Goal: Task Accomplishment & Management: Complete application form

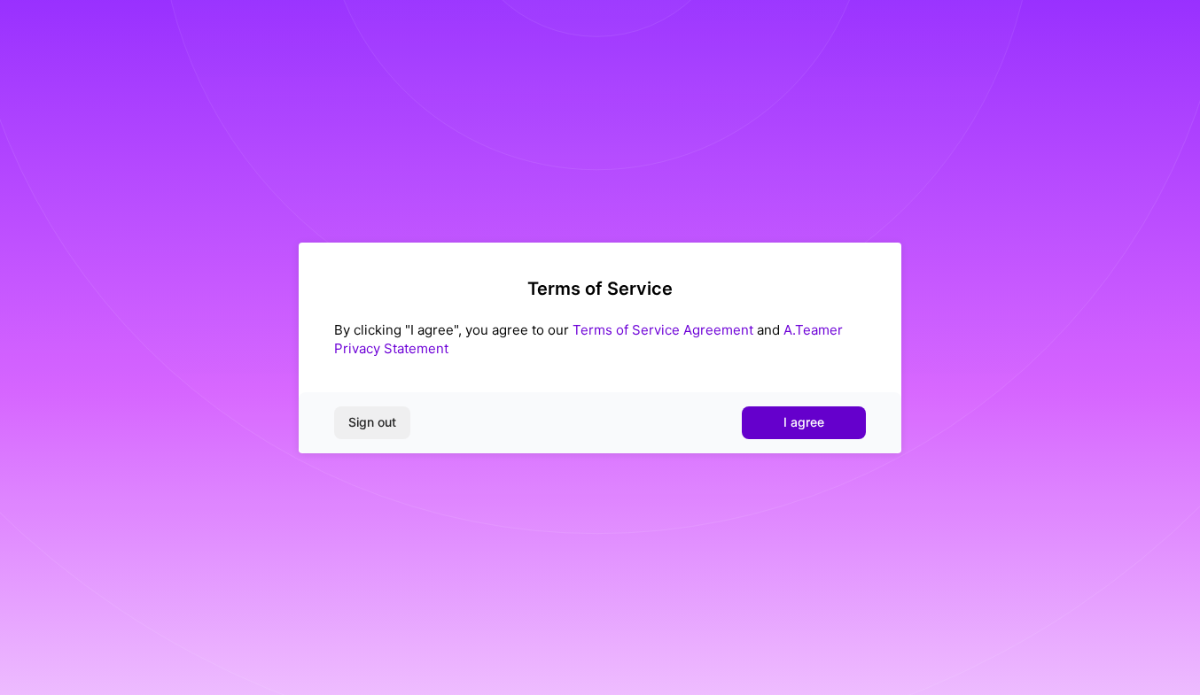
click at [800, 432] on button "I agree" at bounding box center [804, 423] width 124 height 32
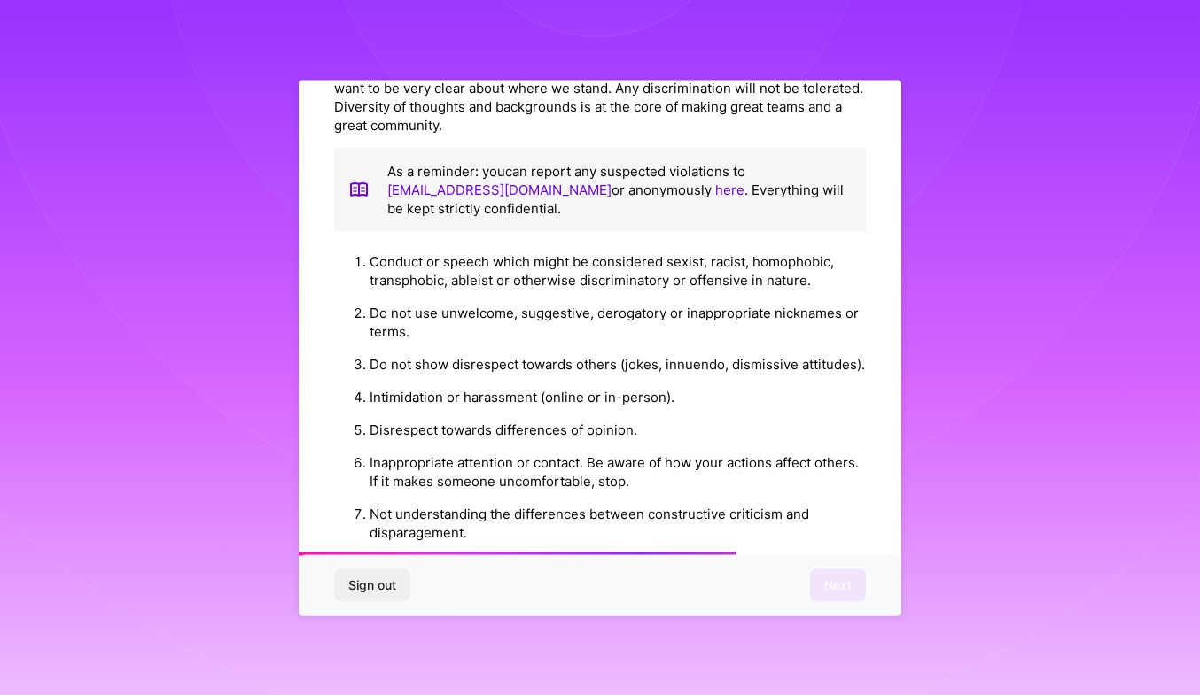
scroll to position [1901, 0]
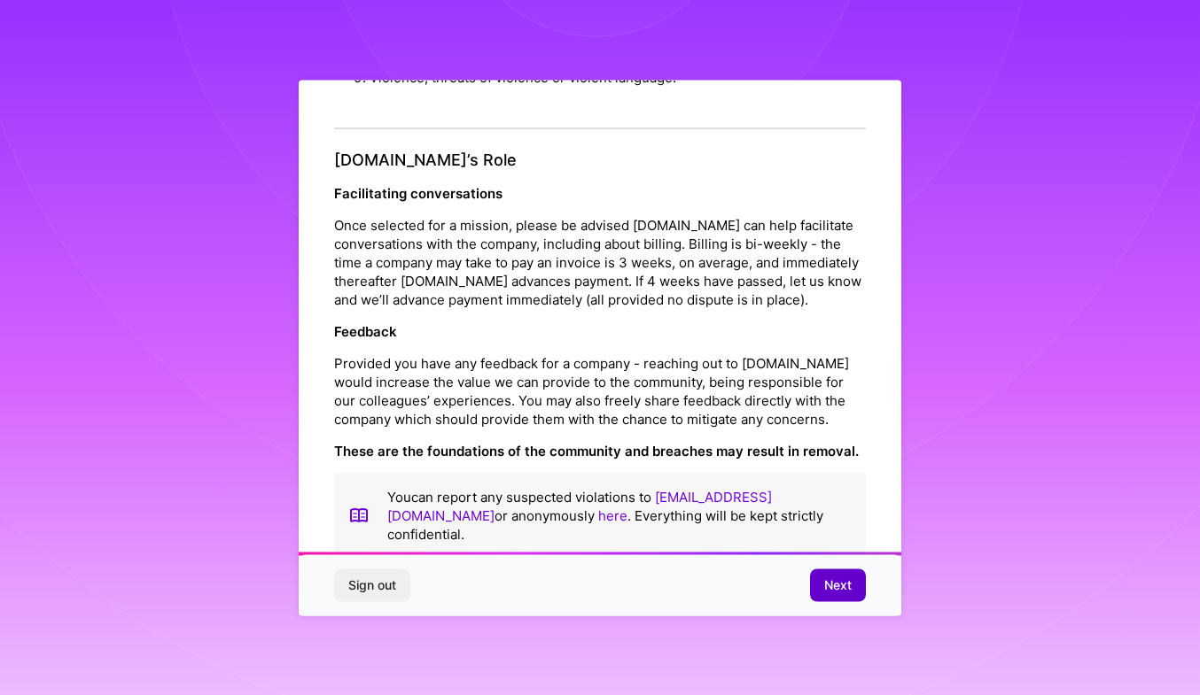
click at [835, 594] on button "Next" at bounding box center [838, 586] width 56 height 32
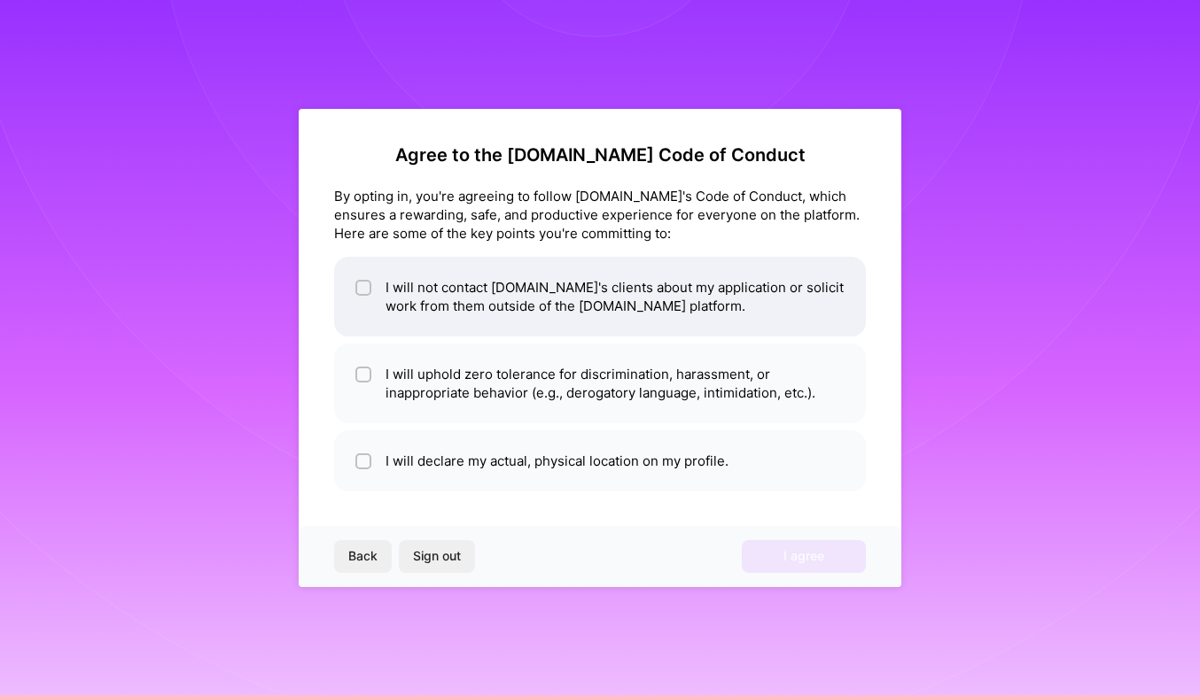
click at [359, 291] on input "checkbox" at bounding box center [365, 289] width 12 height 12
checkbox input "true"
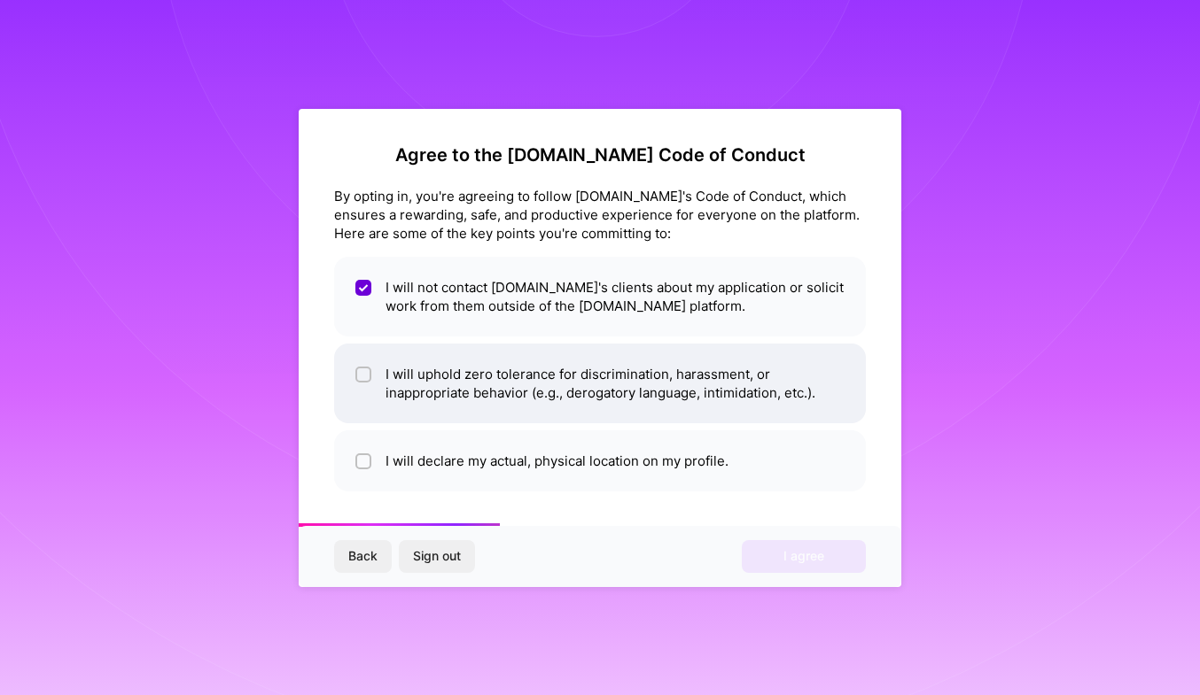
click at [366, 379] on input "checkbox" at bounding box center [365, 375] width 12 height 12
checkbox input "true"
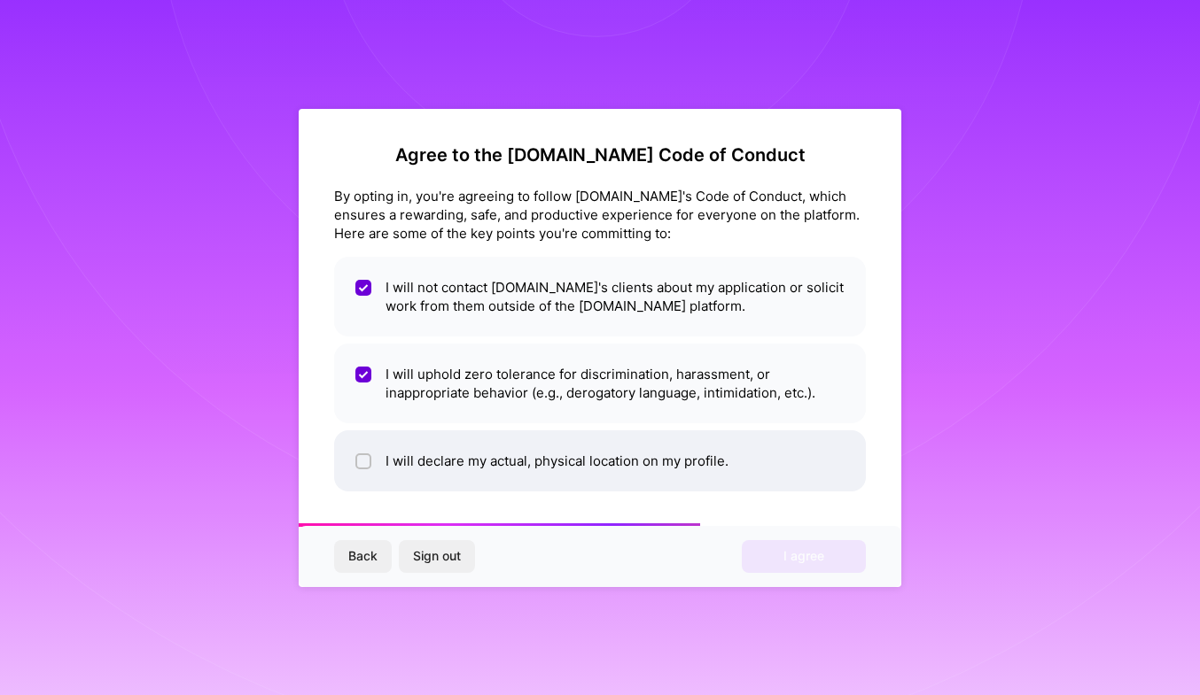
click at [362, 459] on input "checkbox" at bounding box center [365, 462] width 12 height 12
checkbox input "true"
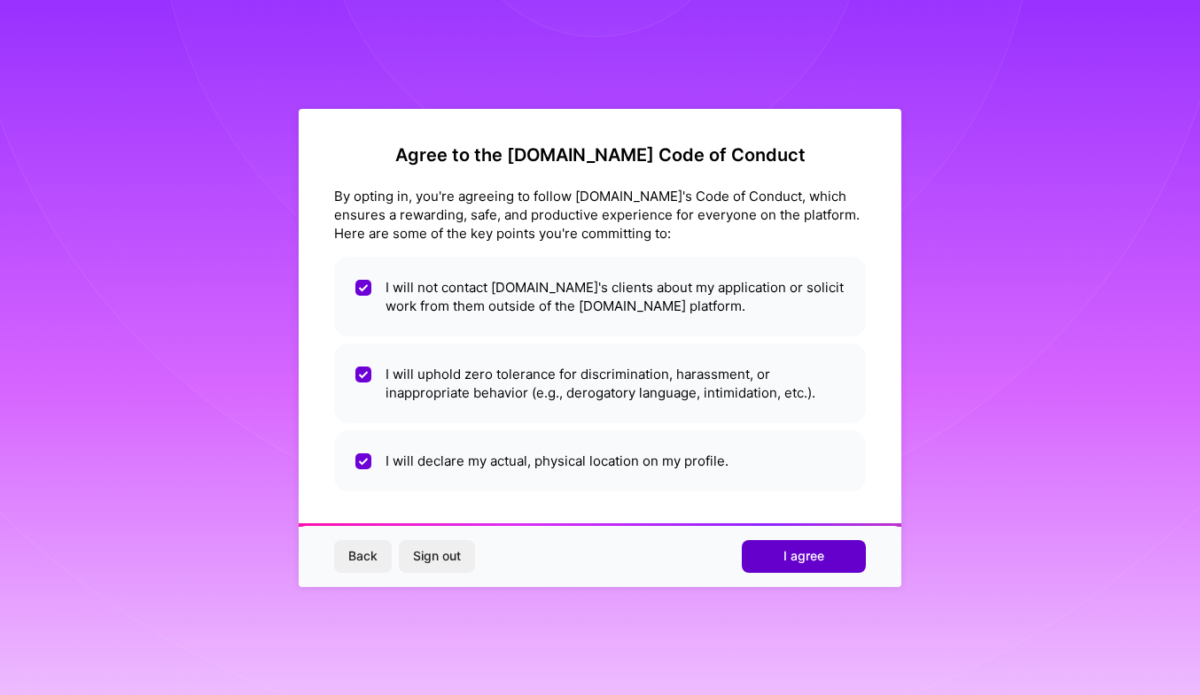
click at [802, 563] on span "I agree" at bounding box center [803, 557] width 41 height 18
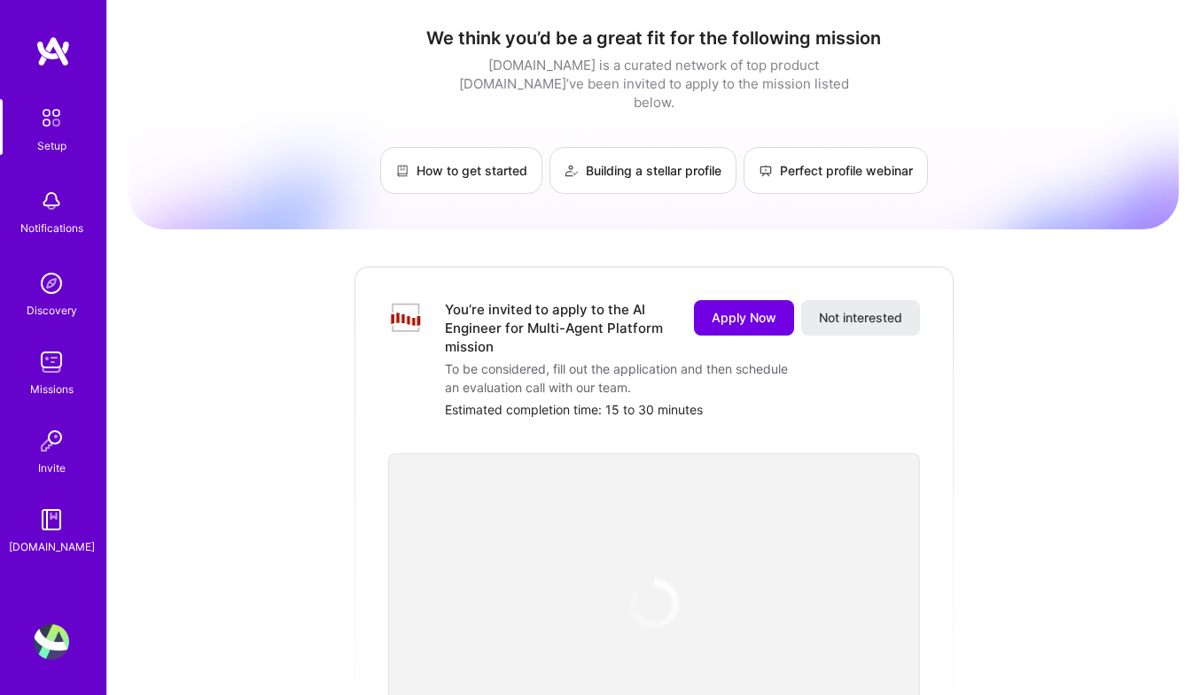
click at [306, 483] on div "We think you’d be a great fit for the following mission [DOMAIN_NAME] is a cura…" at bounding box center [653, 705] width 1050 height 1384
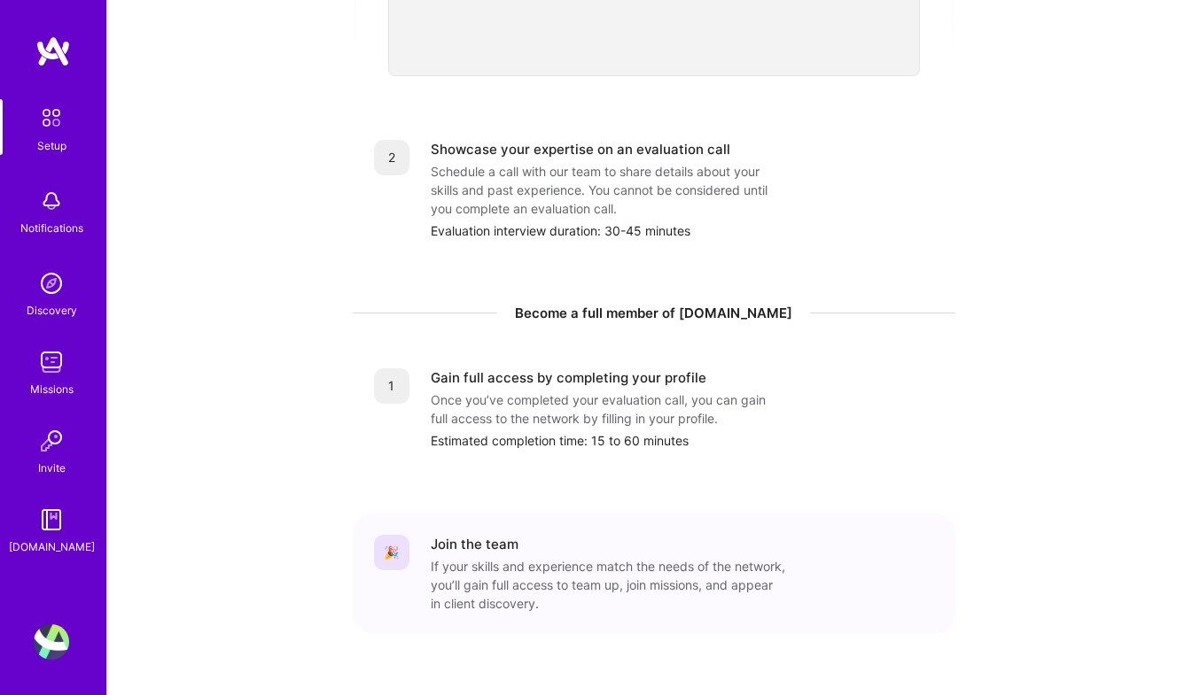
scroll to position [695, 0]
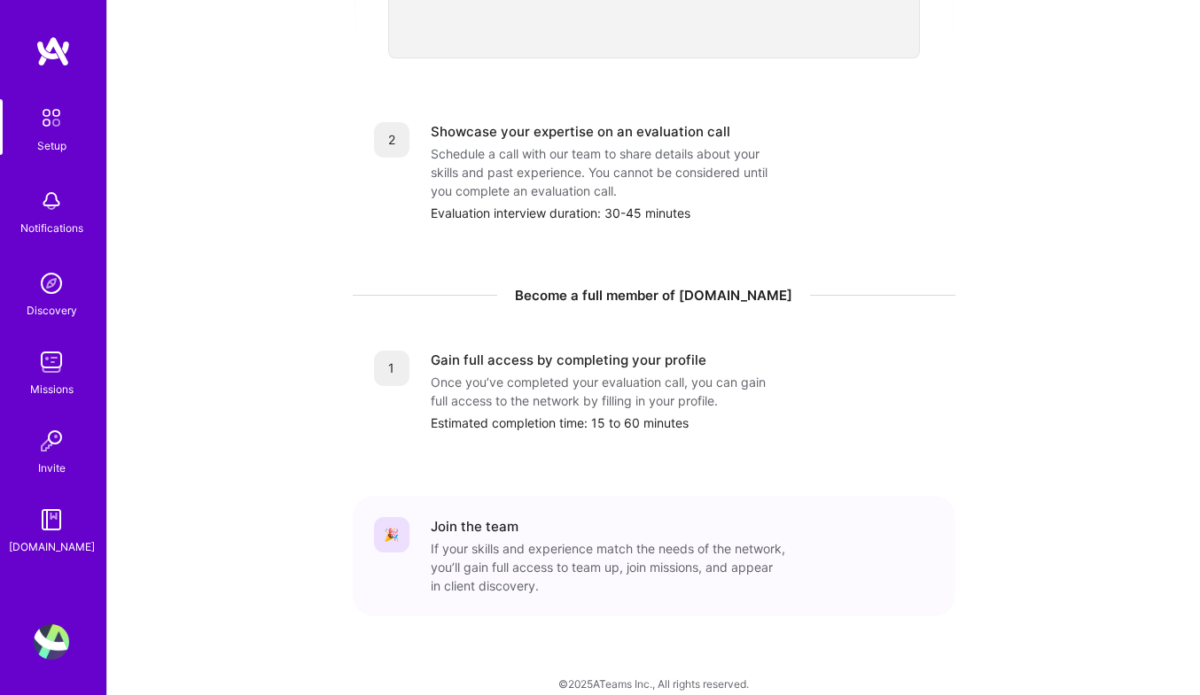
click at [276, 260] on div "We think you’d be a great fit for the following mission [DOMAIN_NAME] is a cura…" at bounding box center [653, 10] width 1050 height 1384
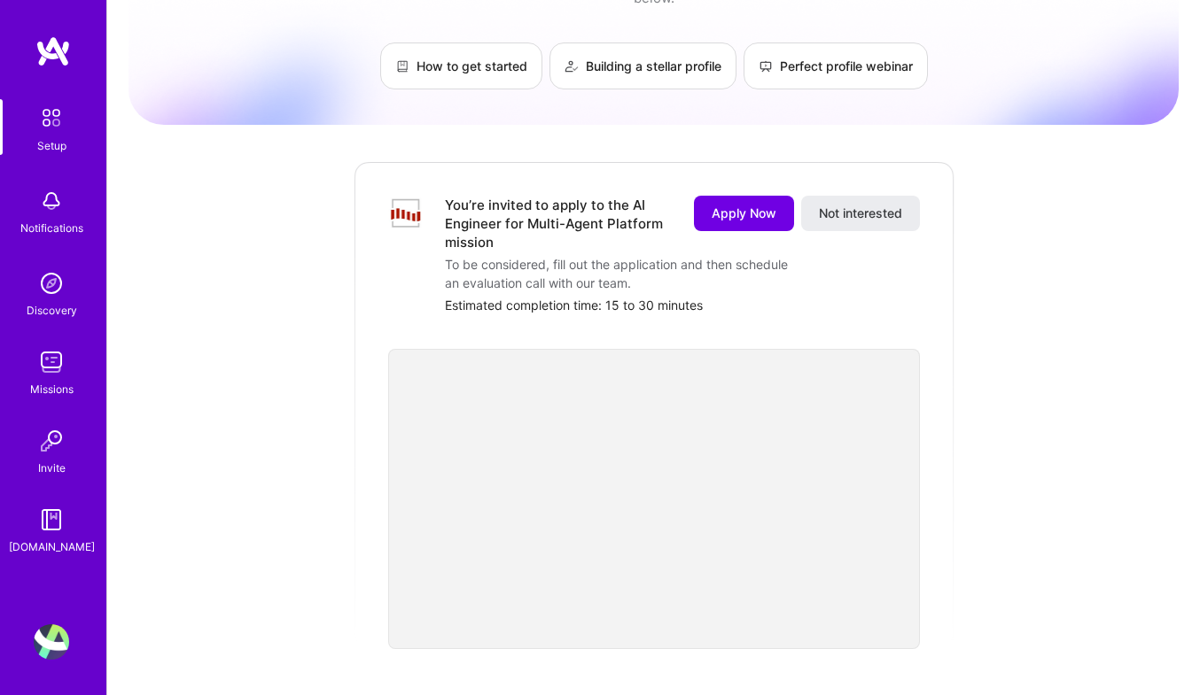
scroll to position [0, 0]
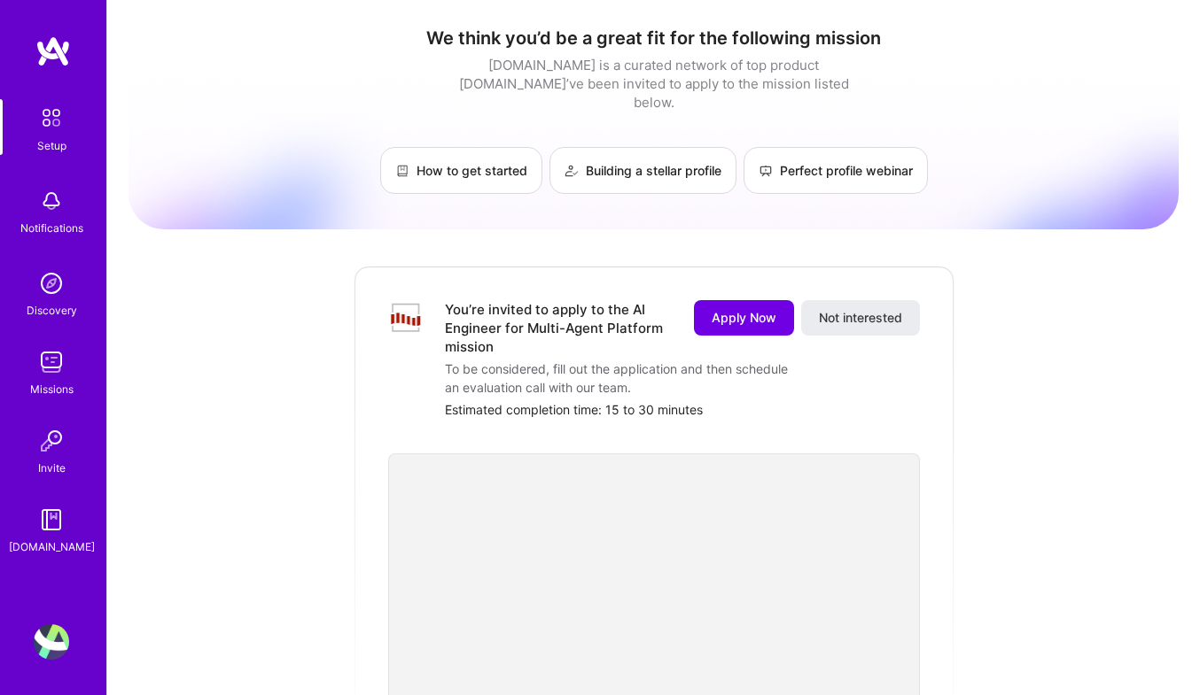
click at [358, 82] on div "We think you’d be a great fit for the following mission [DOMAIN_NAME] is a cura…" at bounding box center [653, 110] width 1050 height 167
click at [313, 318] on div "We think you’d be a great fit for the following mission [DOMAIN_NAME] is a cura…" at bounding box center [653, 705] width 1050 height 1384
click at [288, 343] on div "We think you’d be a great fit for the following mission [DOMAIN_NAME] is a cura…" at bounding box center [653, 705] width 1050 height 1384
